Goal: Transaction & Acquisition: Book appointment/travel/reservation

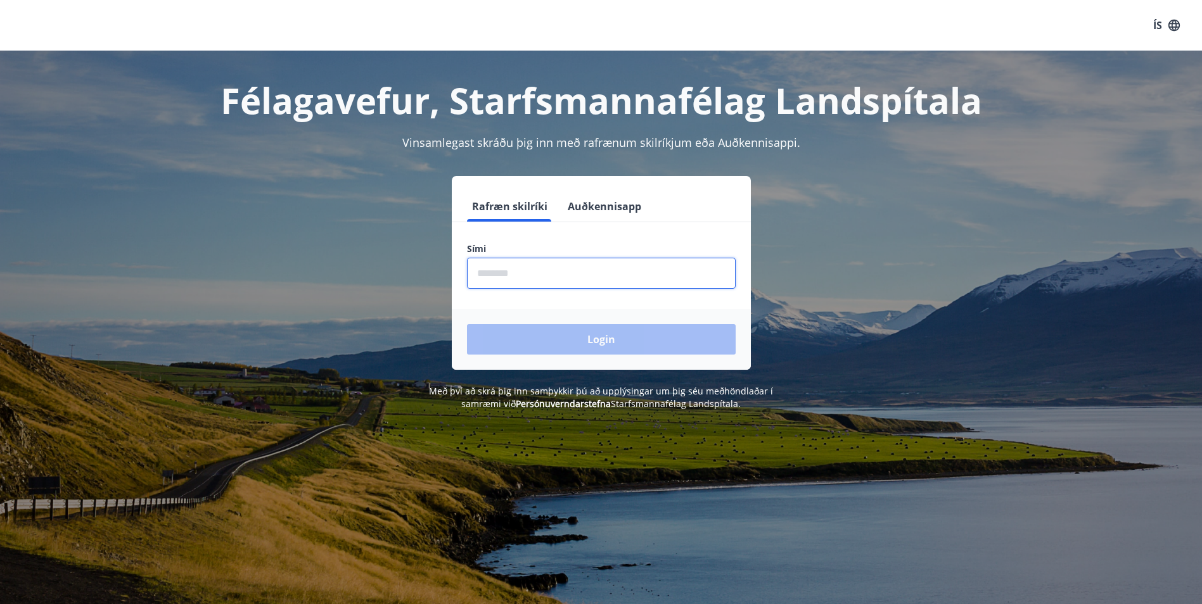
click at [629, 279] on input "phone" at bounding box center [601, 273] width 269 height 31
type input "********"
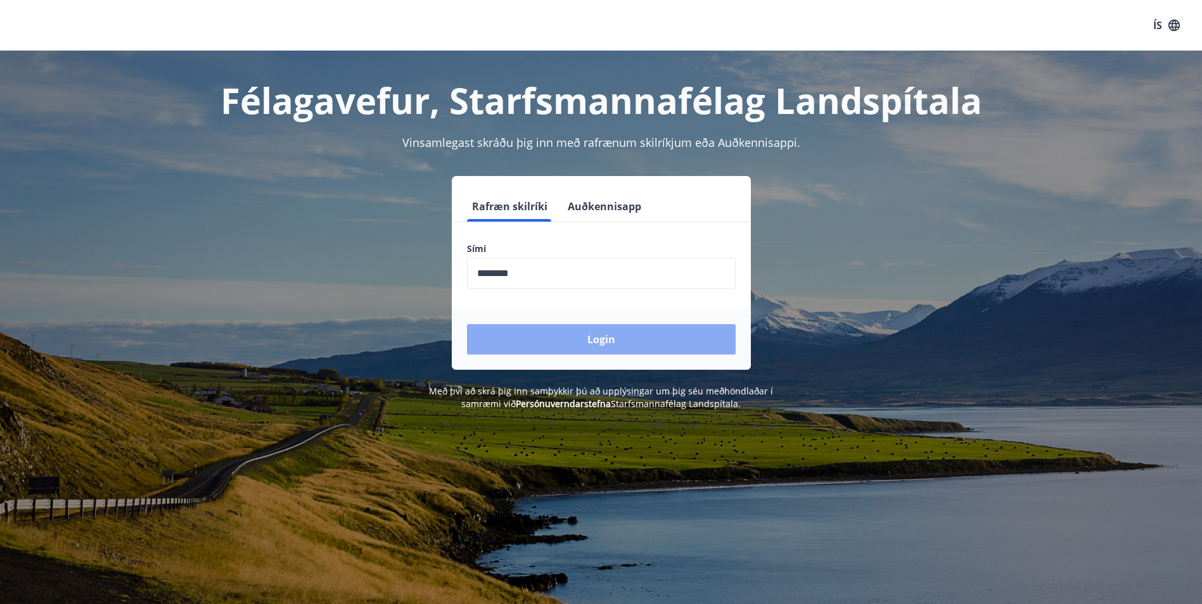
click at [616, 340] on button "Login" at bounding box center [601, 339] width 269 height 30
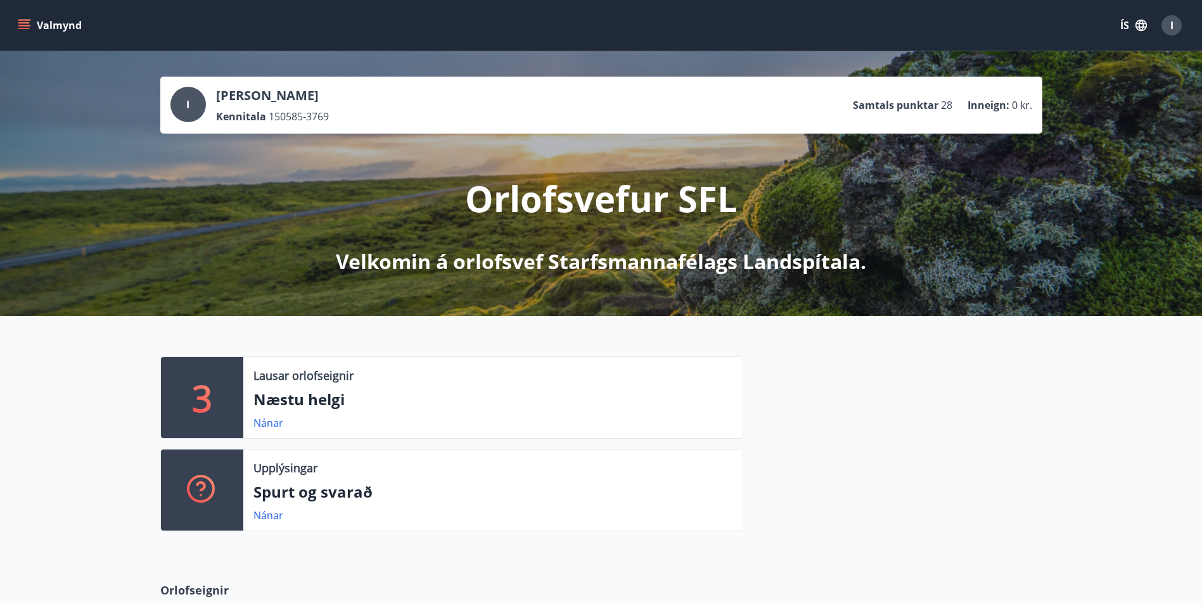
click at [35, 20] on button "Valmynd" at bounding box center [51, 25] width 72 height 23
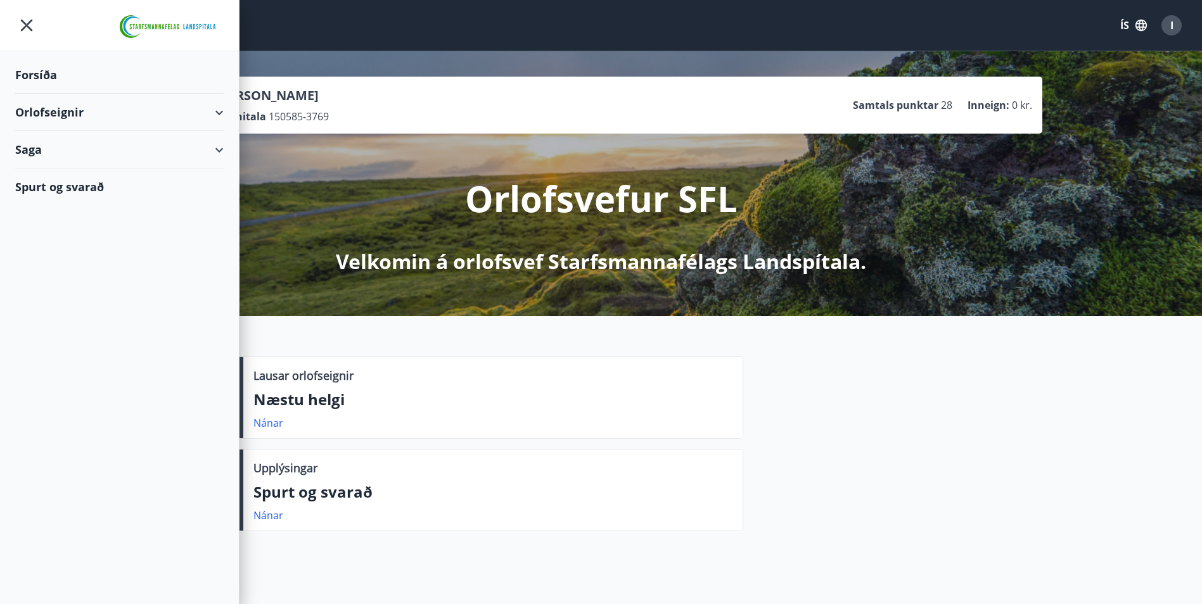
click at [216, 112] on div "Orlofseignir" at bounding box center [119, 112] width 208 height 37
click at [110, 166] on div "Bókunardagatal" at bounding box center [119, 171] width 188 height 27
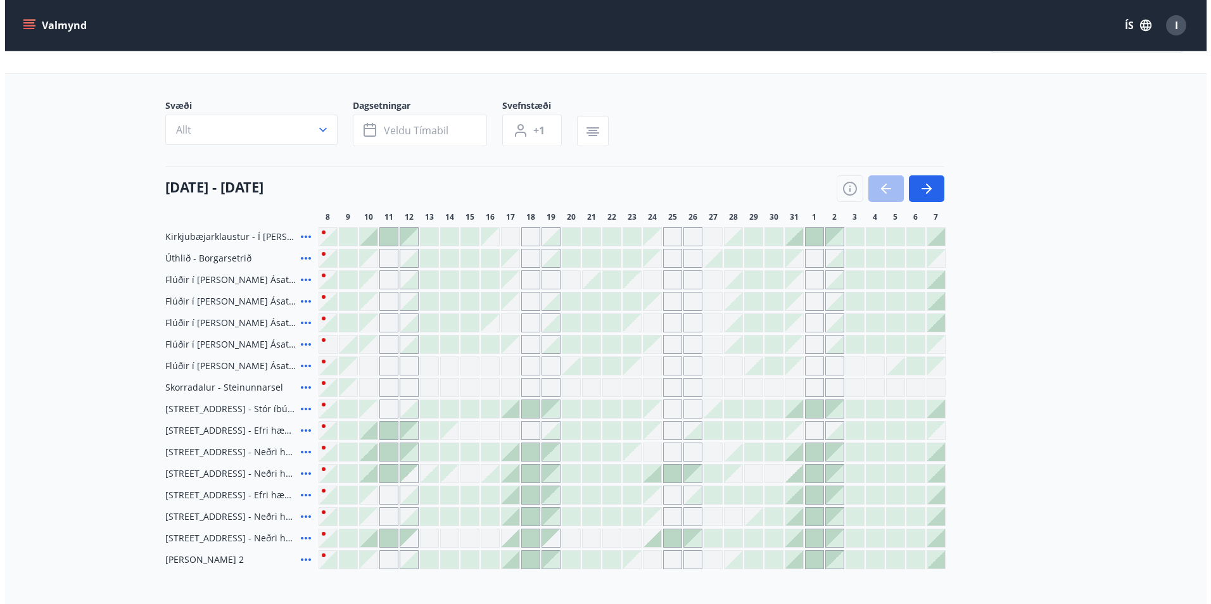
scroll to position [44, 0]
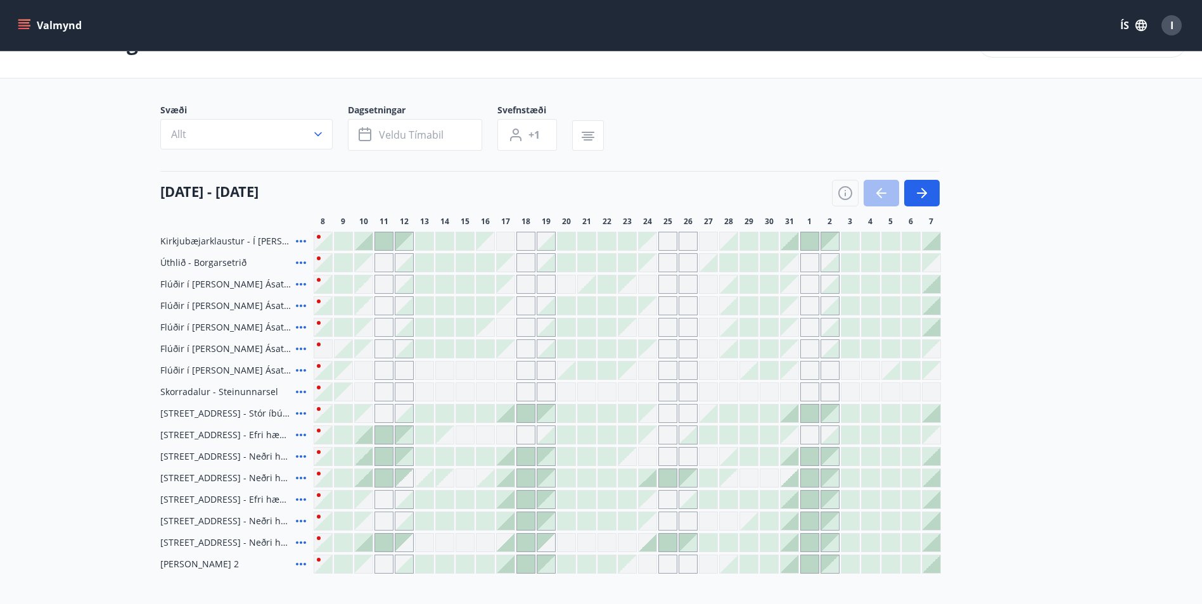
click at [1173, 28] on span "I" at bounding box center [1171, 25] width 3 height 14
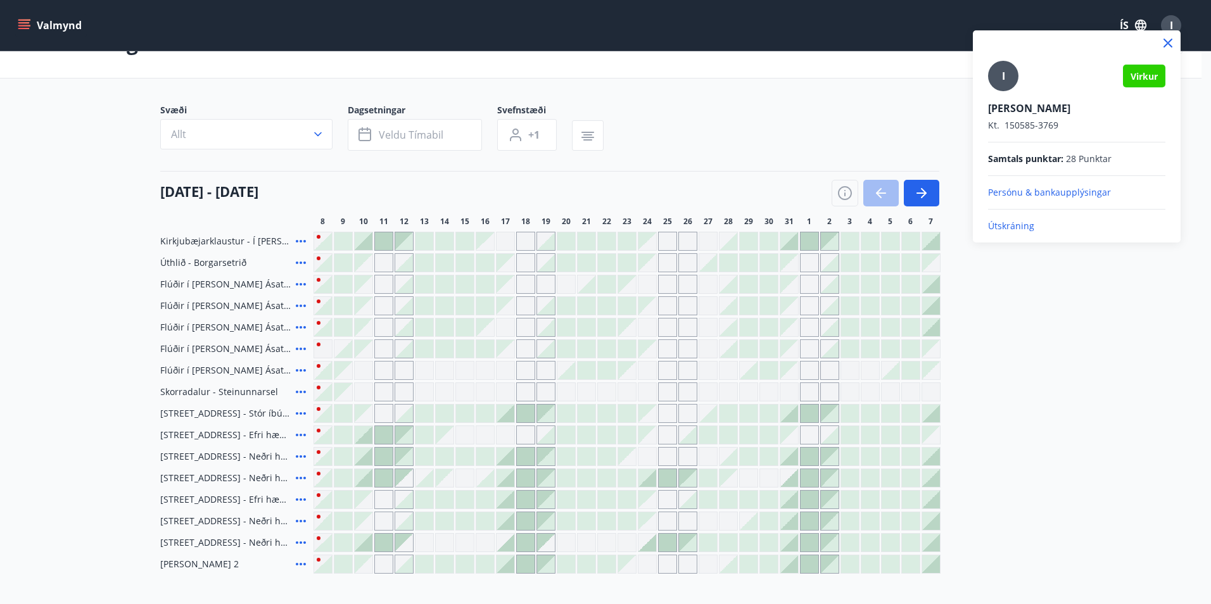
click at [1038, 230] on p "Útskráning" at bounding box center [1076, 226] width 177 height 13
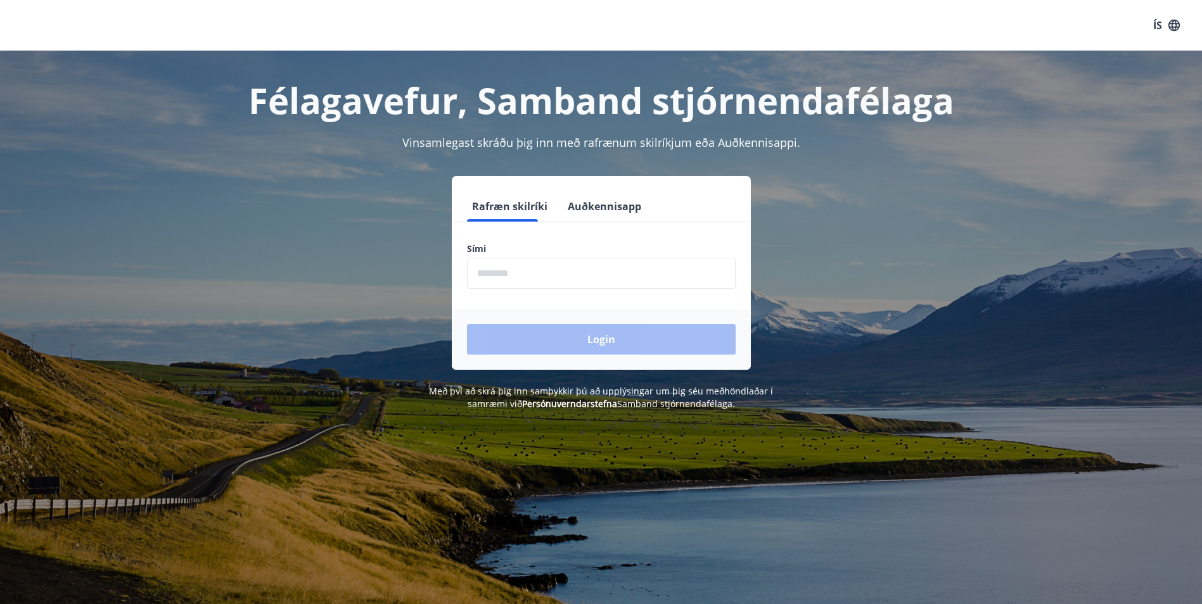
click at [580, 276] on input "phone" at bounding box center [601, 273] width 269 height 31
type input "********"
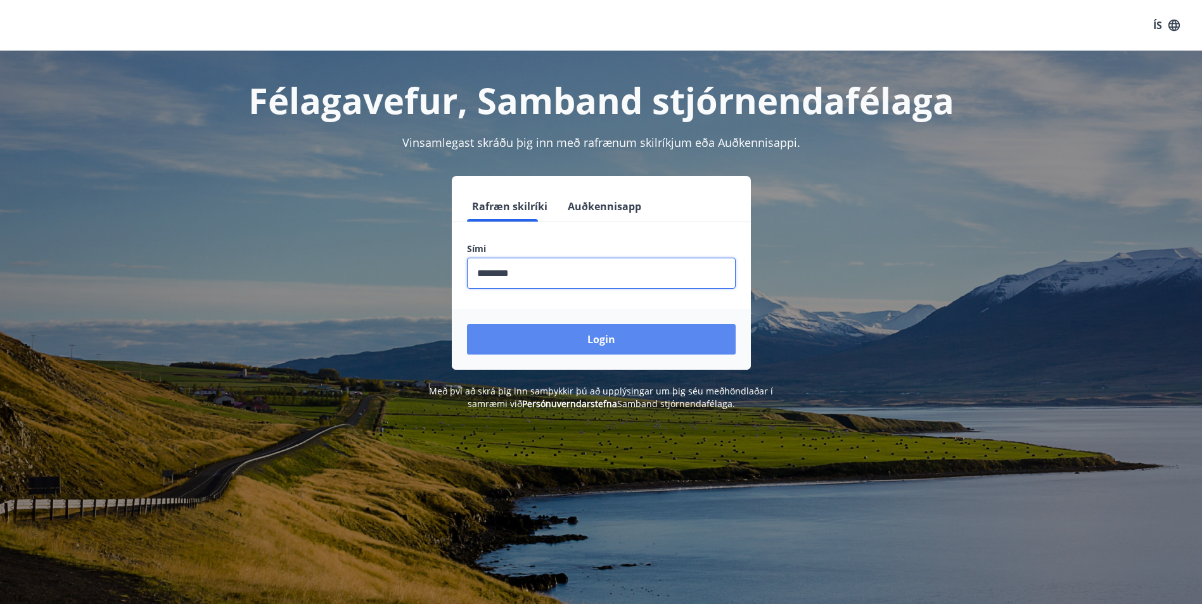
click at [546, 336] on button "Login" at bounding box center [601, 339] width 269 height 30
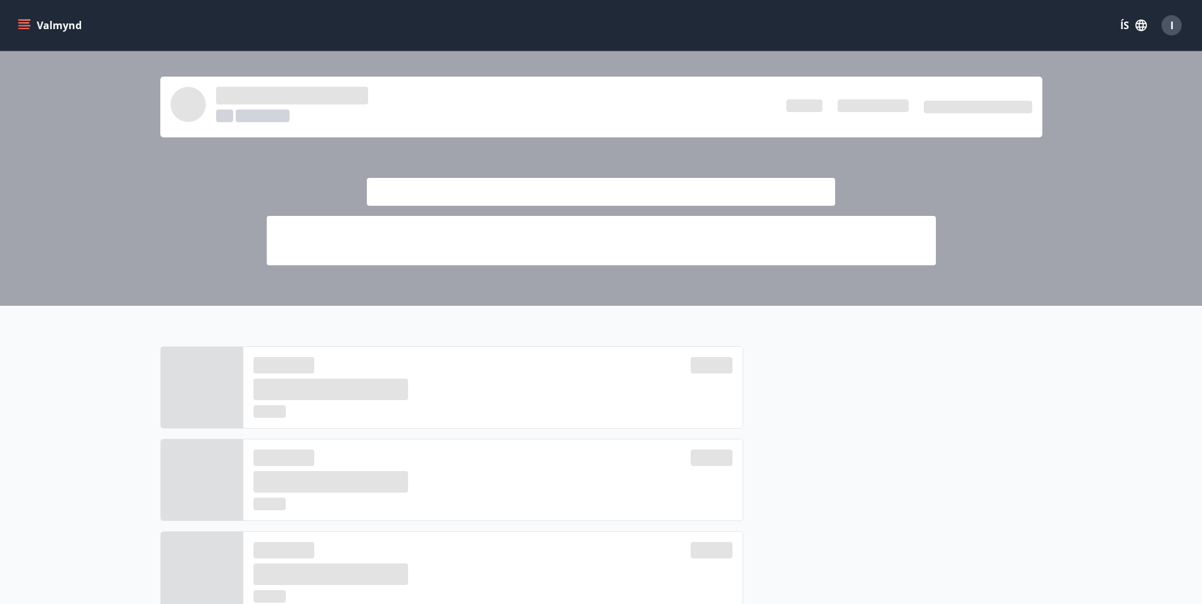
click at [19, 25] on icon "menu" at bounding box center [24, 25] width 13 height 13
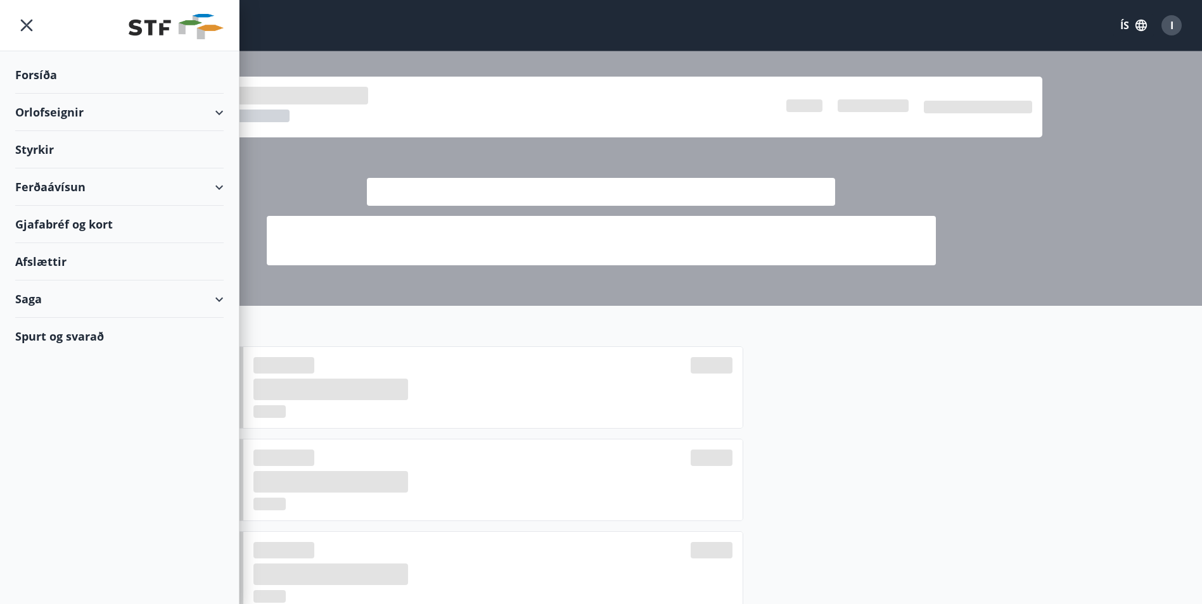
click at [214, 109] on div "Orlofseignir" at bounding box center [119, 112] width 208 height 37
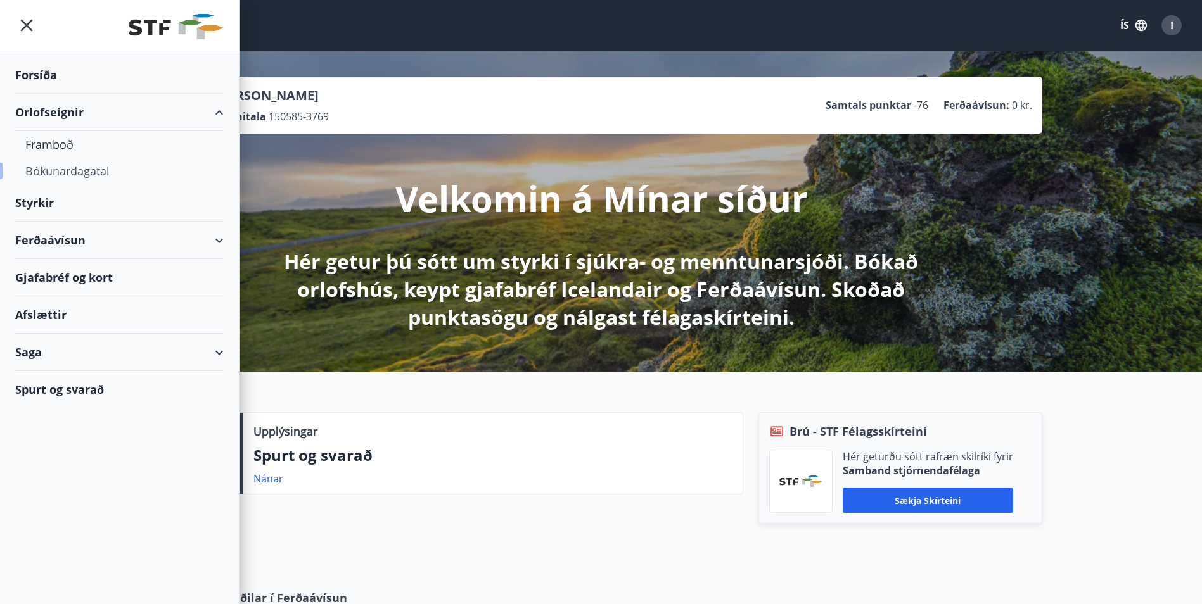
click at [114, 174] on div "Bókunardagatal" at bounding box center [119, 171] width 188 height 27
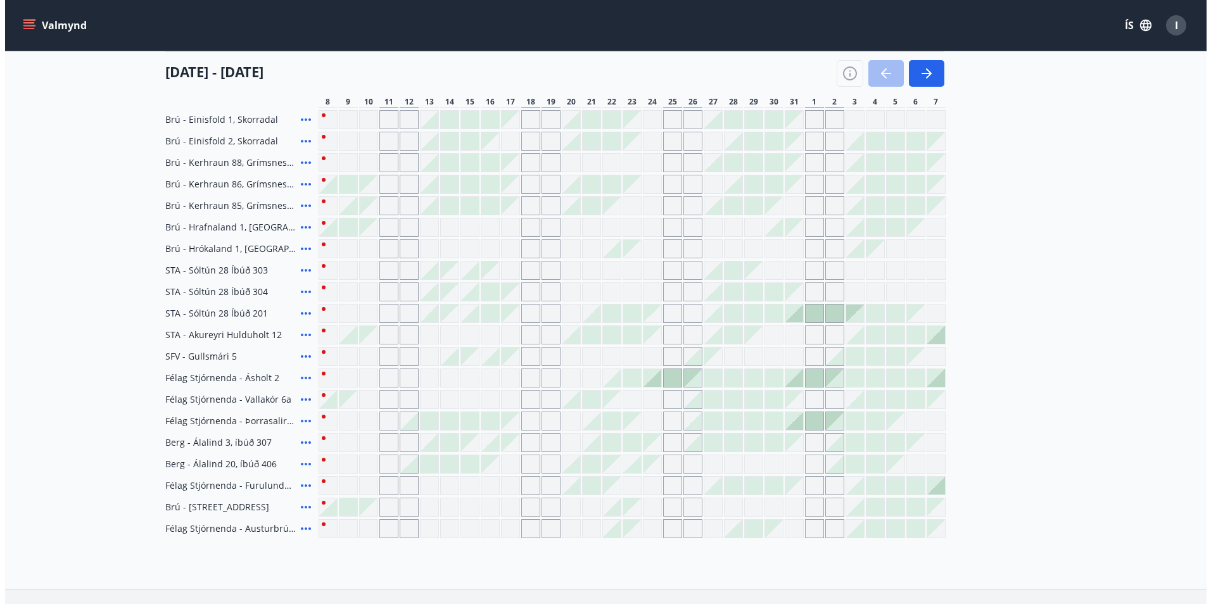
scroll to position [380, 0]
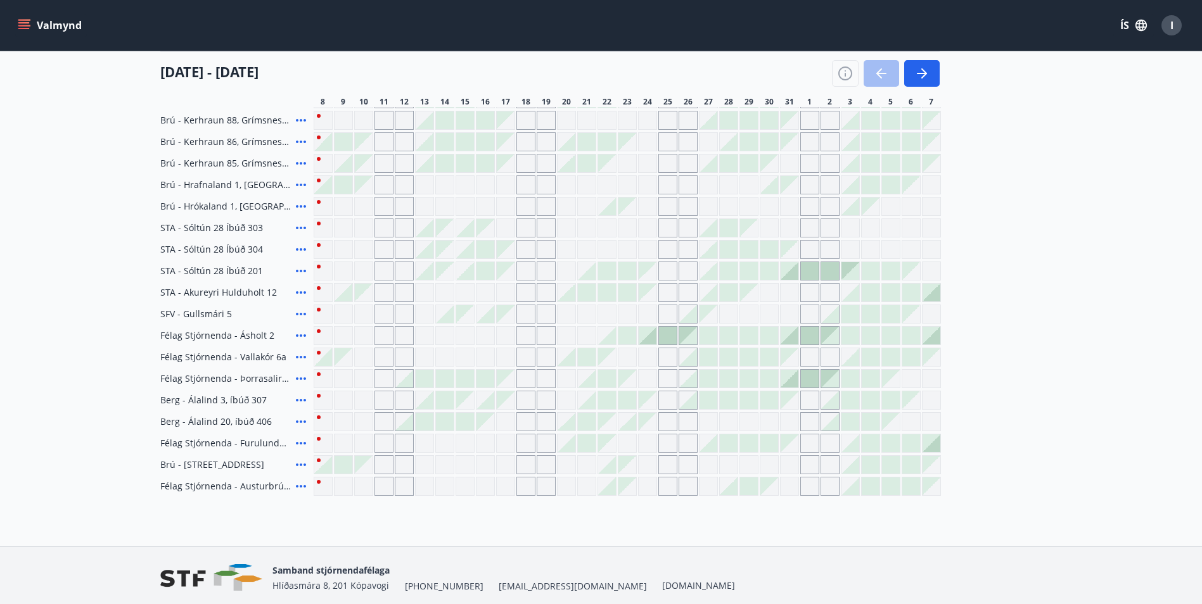
click at [301, 334] on icon at bounding box center [300, 335] width 15 height 15
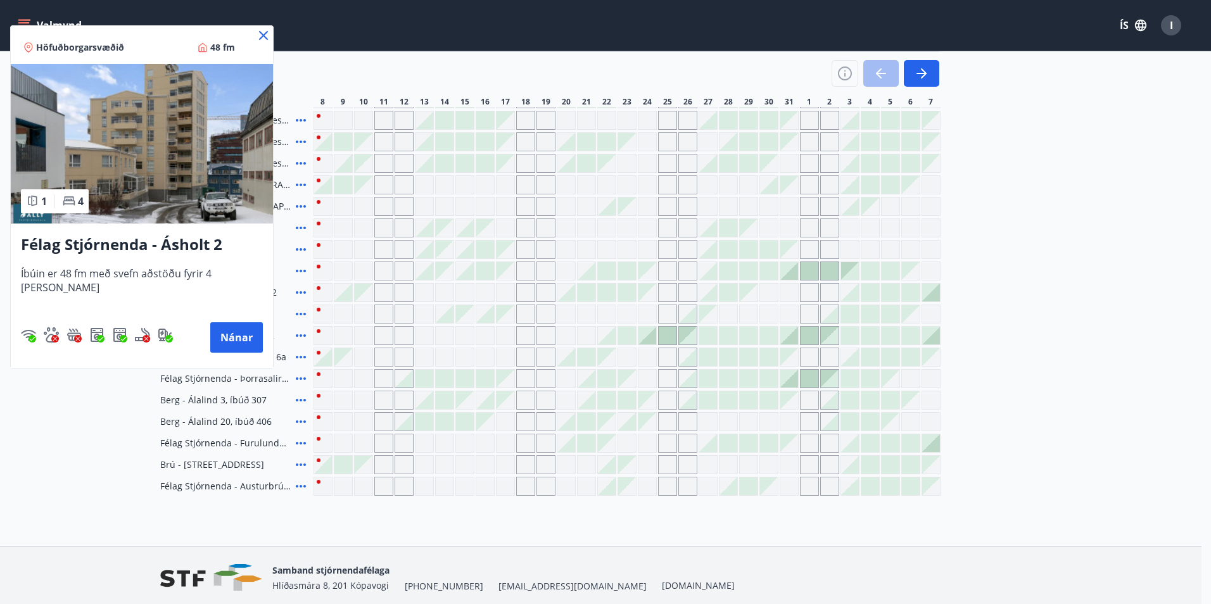
click at [259, 36] on icon at bounding box center [263, 35] width 9 height 9
click at [238, 28] on div "Valmynd ÍS I" at bounding box center [601, 25] width 1172 height 30
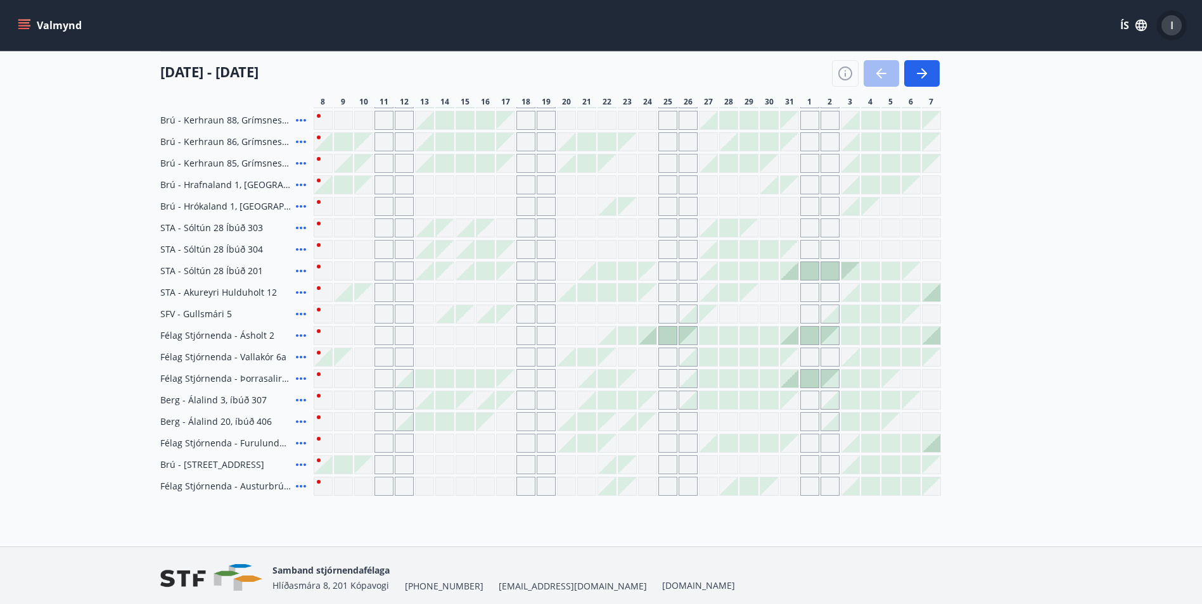
click at [1176, 24] on div "I" at bounding box center [1171, 25] width 20 height 20
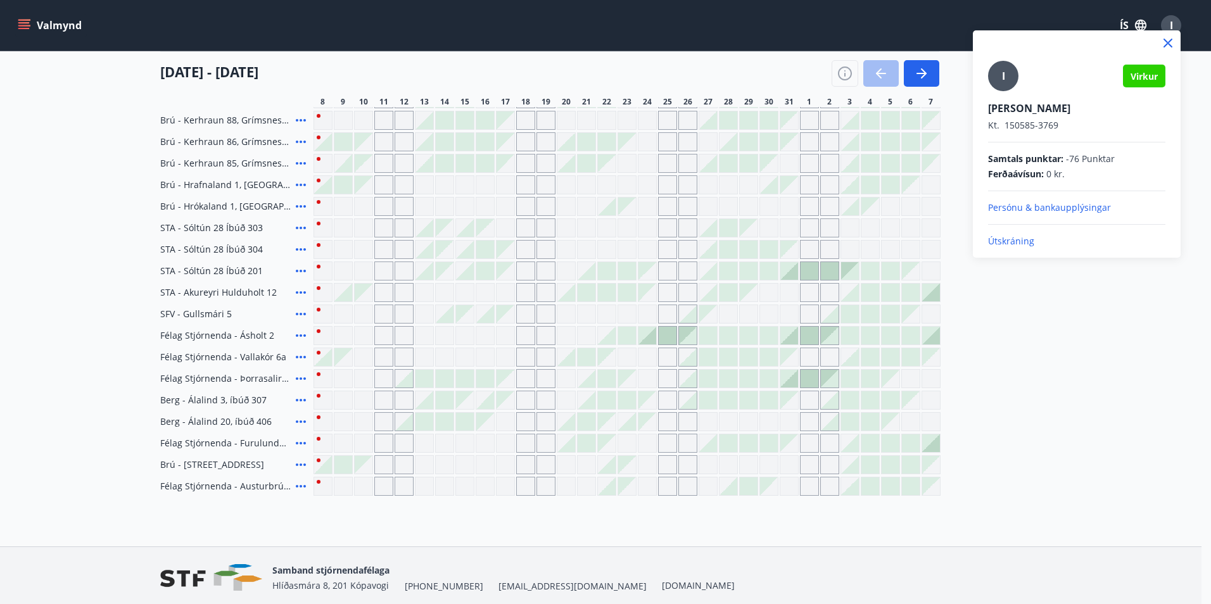
click at [1031, 245] on p "Útskráning" at bounding box center [1076, 241] width 177 height 13
